Goal: Information Seeking & Learning: Learn about a topic

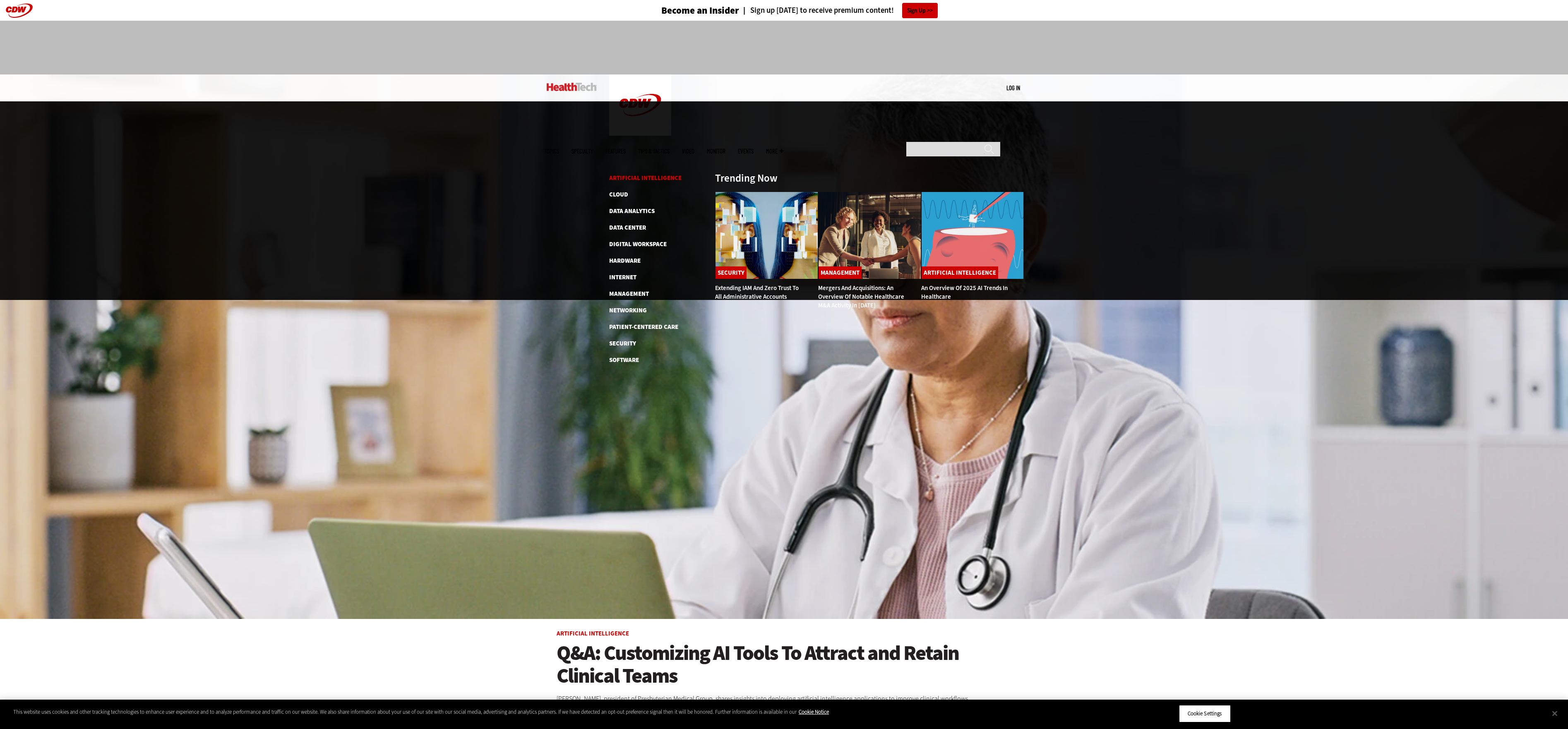
click at [629, 174] on link "Artificial Intelligence" at bounding box center [645, 178] width 72 height 9
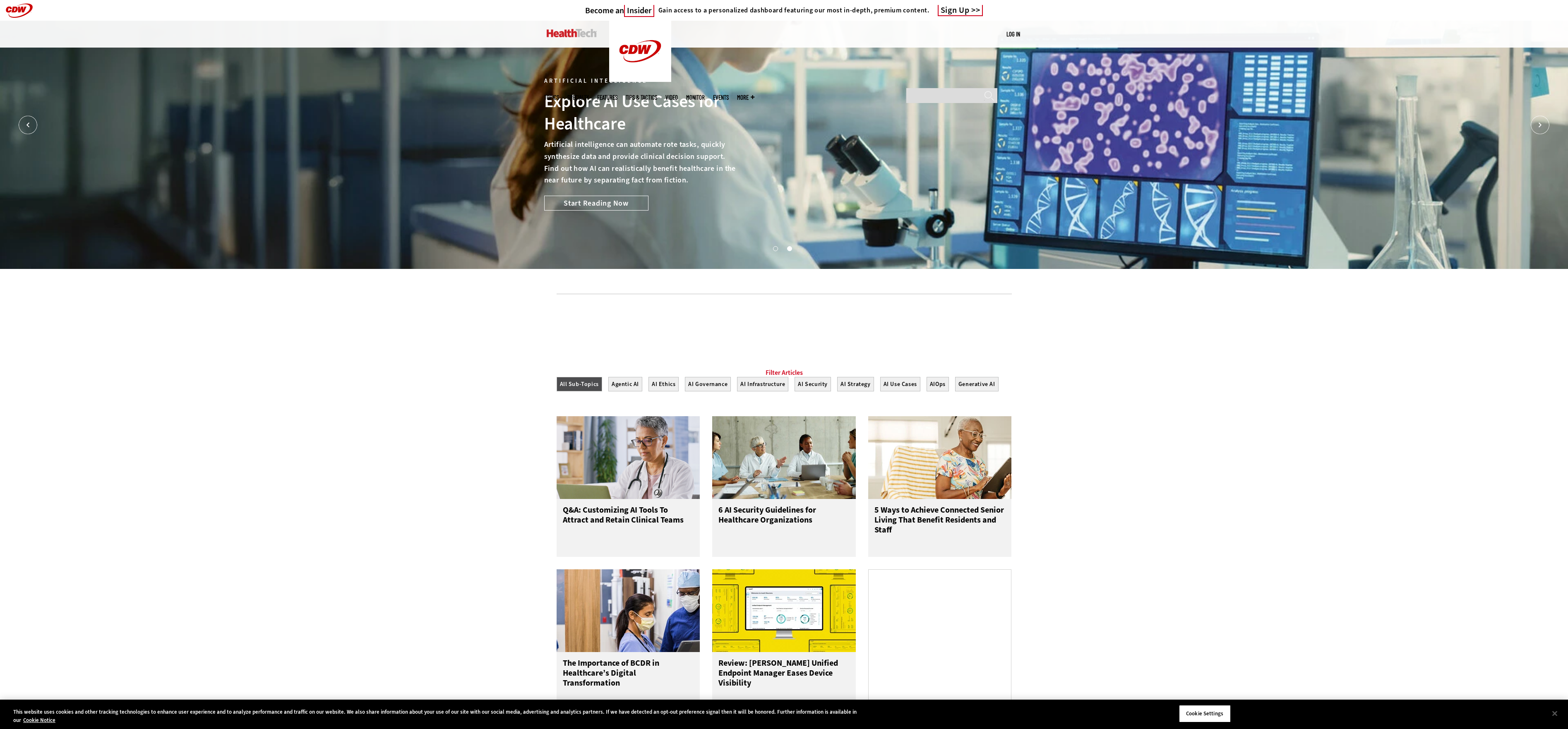
click at [567, 30] on img at bounding box center [572, 33] width 50 height 9
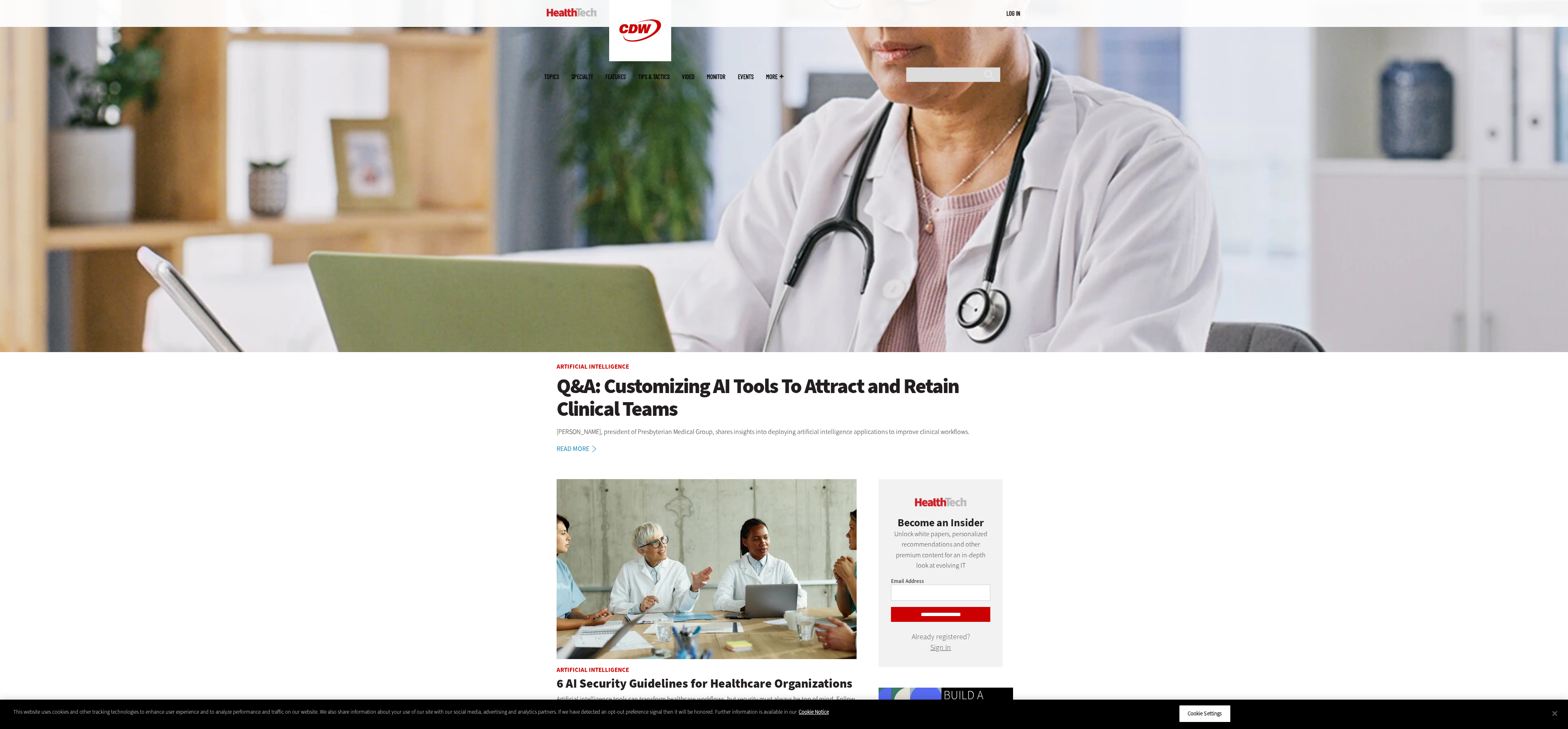
scroll to position [276, 0]
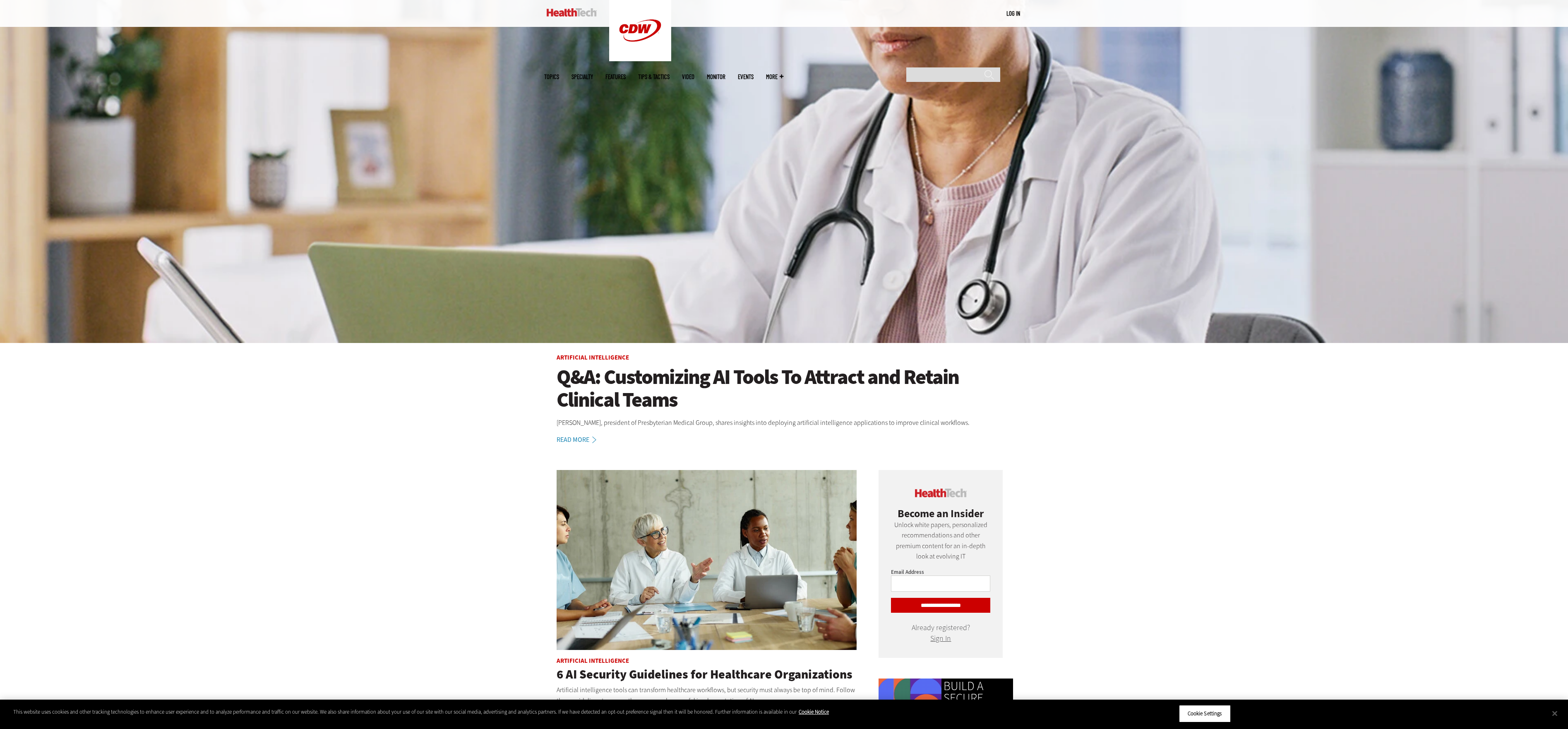
click at [643, 389] on h1 "Q&A: Customizing AI Tools To Attract and Retain Clinical Teams" at bounding box center [784, 388] width 455 height 46
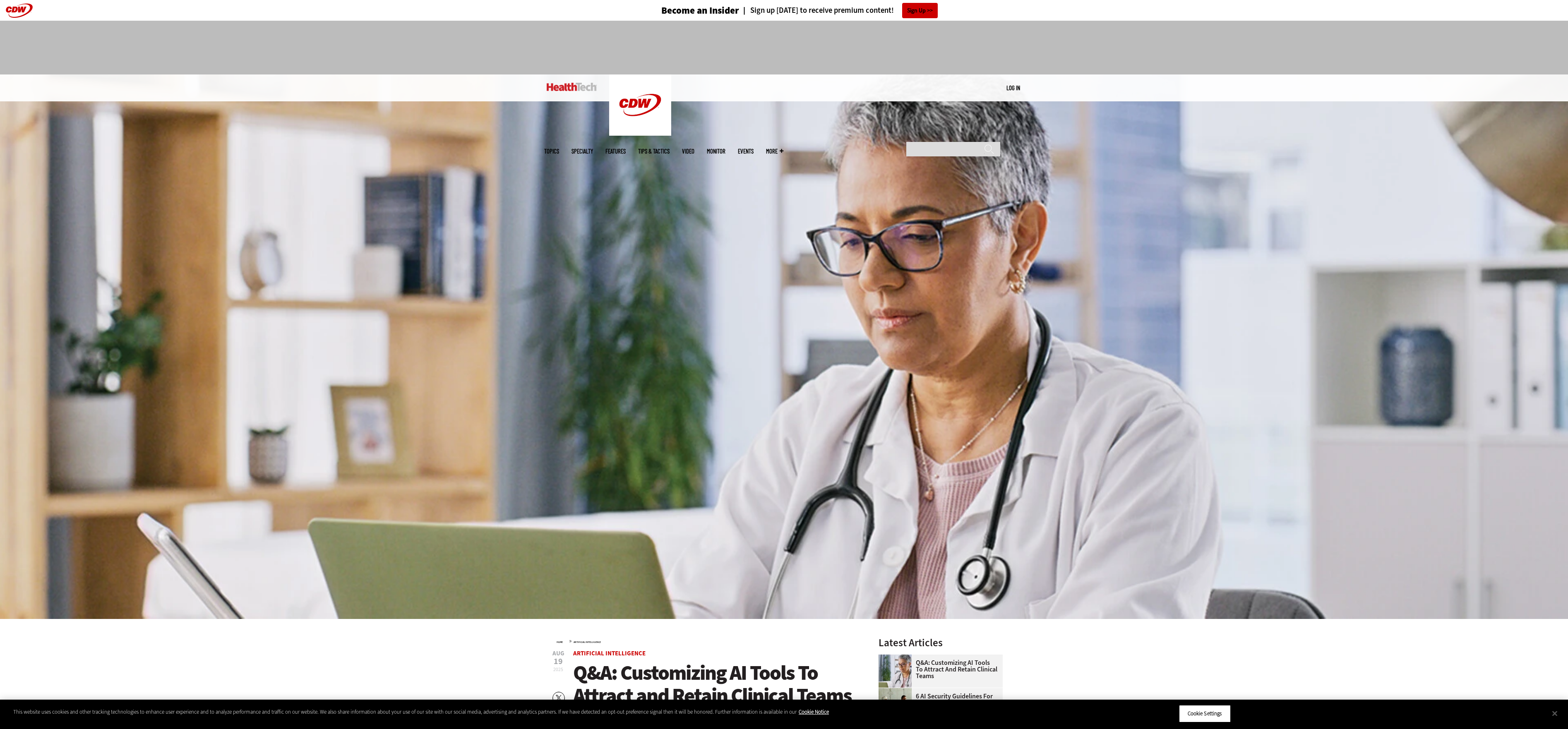
scroll to position [400, 0]
